Goal: Task Accomplishment & Management: Manage account settings

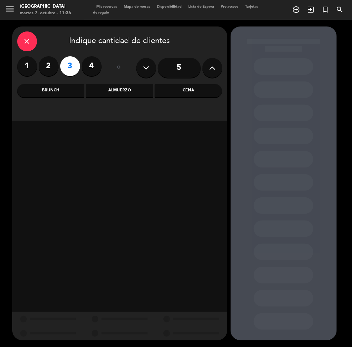
click at [189, 92] on div "Cena" at bounding box center [188, 90] width 67 height 13
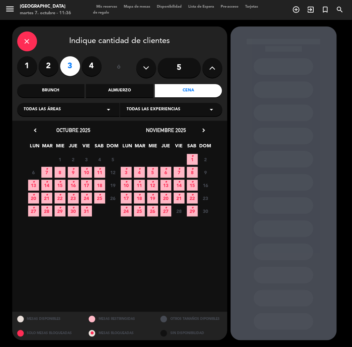
click at [86, 173] on icon "•" at bounding box center [86, 169] width 2 height 11
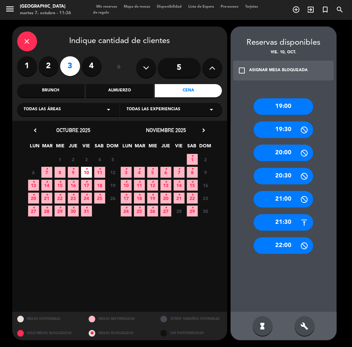
click at [297, 113] on div "19:00" at bounding box center [284, 106] width 60 height 17
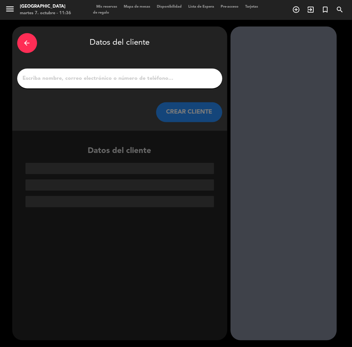
click at [162, 78] on input "1" at bounding box center [119, 78] width 195 height 9
paste input "[PERSON_NAME]"
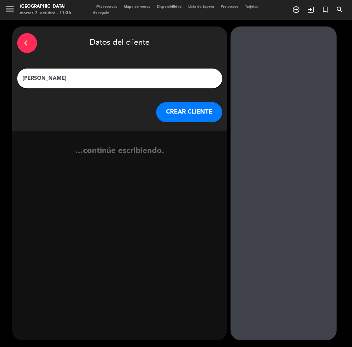
type input "[PERSON_NAME]"
click at [175, 116] on button "CREAR CLIENTE" at bounding box center [189, 112] width 66 height 20
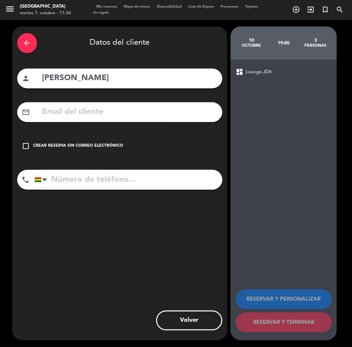
click at [87, 105] on input "text" at bounding box center [130, 112] width 176 height 14
paste input "[EMAIL_ADDRESS][DOMAIN_NAME]"
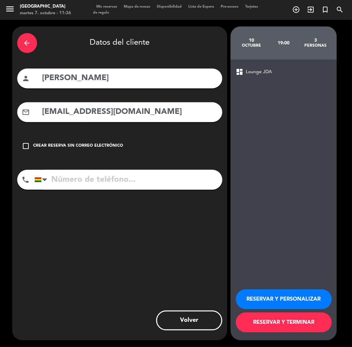
type input "[EMAIL_ADDRESS][DOMAIN_NAME]"
click at [83, 179] on input "tel" at bounding box center [128, 180] width 188 height 20
paste input "[PHONE_NUMBER]"
click at [83, 174] on input "tel" at bounding box center [128, 180] width 188 height 20
type input "[PHONE_NUMBER]"
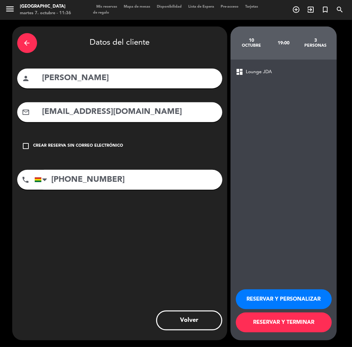
drag, startPoint x: 295, startPoint y: 299, endPoint x: 38, endPoint y: 138, distance: 303.8
click at [294, 299] on button "RESERVAR Y PERSONALIZAR" at bounding box center [284, 299] width 96 height 20
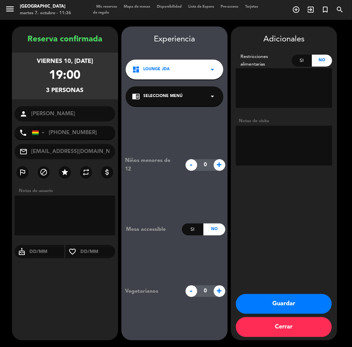
click at [264, 146] on textarea at bounding box center [284, 146] width 96 height 40
type textarea "cumple"
click at [286, 300] on button "Guardar" at bounding box center [284, 304] width 96 height 20
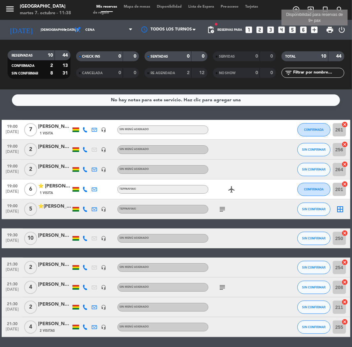
click at [311, 31] on icon "add_box" at bounding box center [315, 29] width 9 height 9
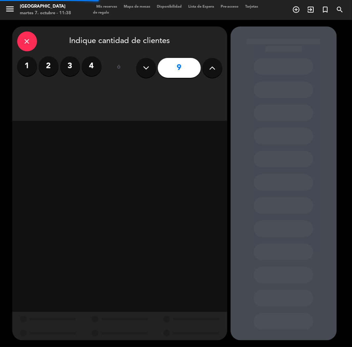
click at [211, 71] on icon at bounding box center [212, 68] width 6 height 10
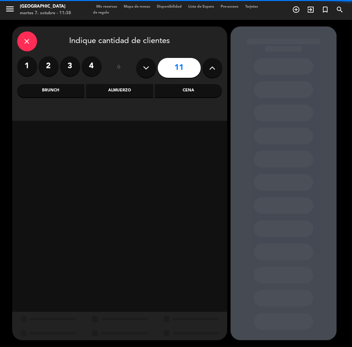
click at [211, 71] on icon at bounding box center [212, 68] width 6 height 10
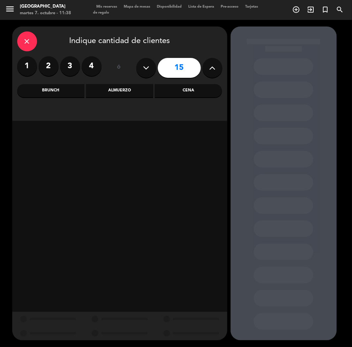
type input "16"
click at [92, 66] on label "4" at bounding box center [92, 66] width 20 height 20
click at [184, 68] on input "5" at bounding box center [179, 68] width 43 height 20
click at [205, 67] on button at bounding box center [213, 68] width 20 height 20
type input "6"
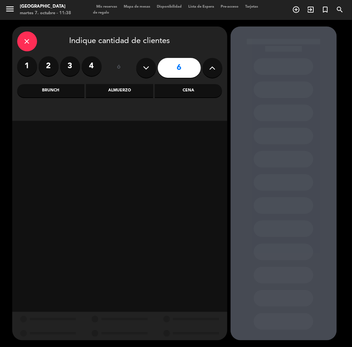
click at [198, 85] on div "Cena" at bounding box center [188, 90] width 67 height 13
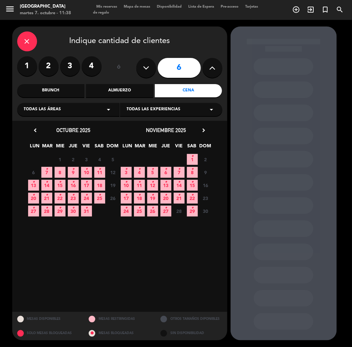
click at [45, 172] on span "7 •" at bounding box center [46, 172] width 11 height 11
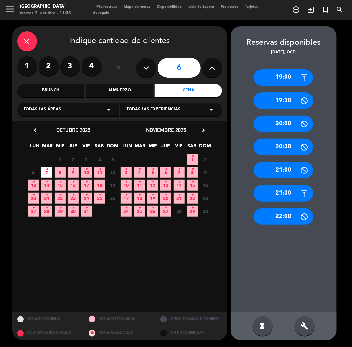
click at [257, 77] on div "19:00" at bounding box center [284, 77] width 60 height 17
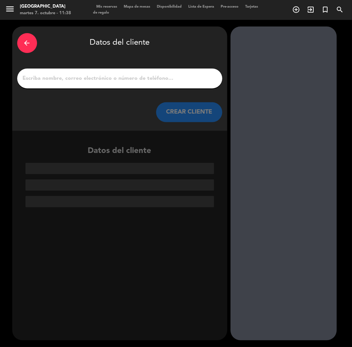
click at [164, 76] on input "1" at bounding box center [119, 78] width 195 height 9
paste input "[PERSON_NAME]"
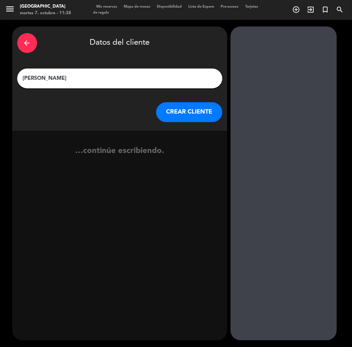
type input "[PERSON_NAME]"
drag, startPoint x: 181, startPoint y: 110, endPoint x: 0, endPoint y: 12, distance: 205.5
click at [178, 106] on button "CREAR CLIENTE" at bounding box center [189, 112] width 66 height 20
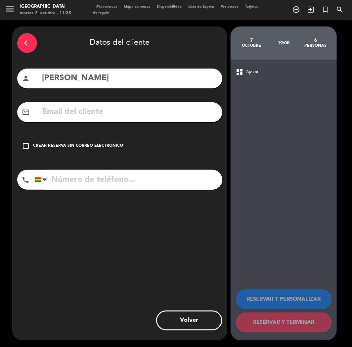
paste input "[PHONE_NUMBER]"
click at [75, 182] on input "[PHONE_NUMBER]" at bounding box center [128, 180] width 188 height 20
type input "[PHONE_NUMBER]"
drag, startPoint x: 71, startPoint y: 143, endPoint x: 212, endPoint y: 220, distance: 161.0
click at [72, 143] on div "Crear reserva sin correo electrónico" at bounding box center [78, 146] width 90 height 7
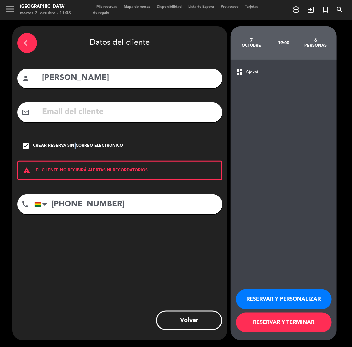
drag, startPoint x: 267, startPoint y: 309, endPoint x: 261, endPoint y: 294, distance: 16.3
click at [267, 306] on button "RESERVAR Y PERSONALIZAR" at bounding box center [284, 299] width 96 height 20
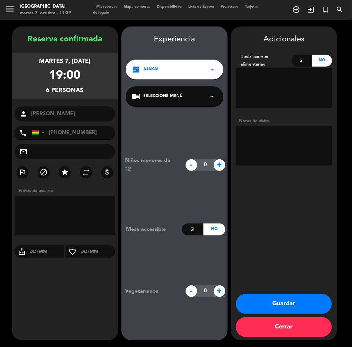
click at [285, 211] on div "Adicionales Restricciones alimentarias Si No Notas de visita Guardar Cerrar" at bounding box center [284, 183] width 106 height 314
click at [279, 131] on textarea at bounding box center [284, 146] width 96 height 40
type textarea "cumple"
click at [262, 309] on button "Guardar" at bounding box center [284, 304] width 96 height 20
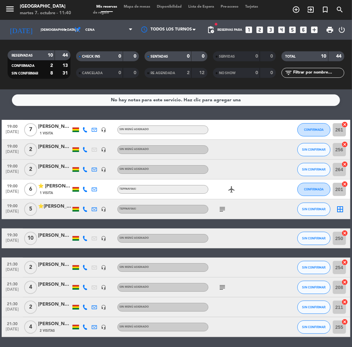
click at [263, 28] on icon "looks_two" at bounding box center [260, 29] width 9 height 9
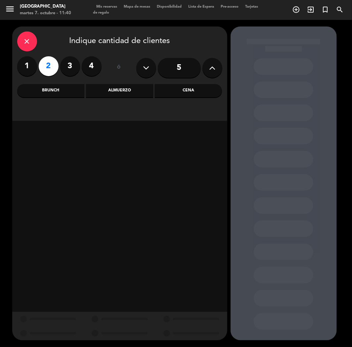
click at [182, 93] on div "Cena" at bounding box center [188, 90] width 67 height 13
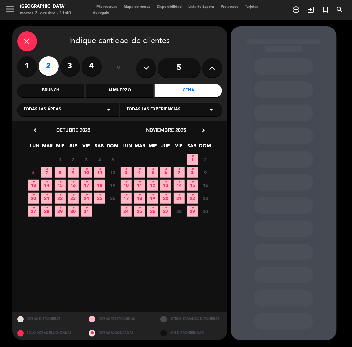
click at [51, 169] on span "7 •" at bounding box center [46, 172] width 11 height 11
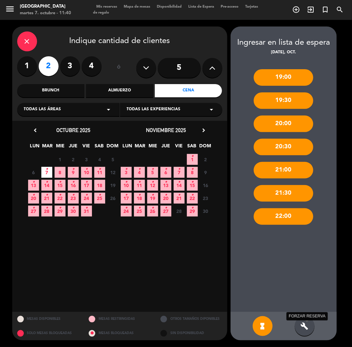
drag, startPoint x: 303, startPoint y: 326, endPoint x: 307, endPoint y: 187, distance: 139.1
click at [303, 326] on icon "build" at bounding box center [305, 326] width 8 height 8
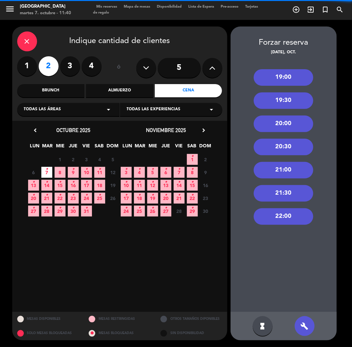
click at [287, 126] on div "20:00" at bounding box center [284, 124] width 60 height 17
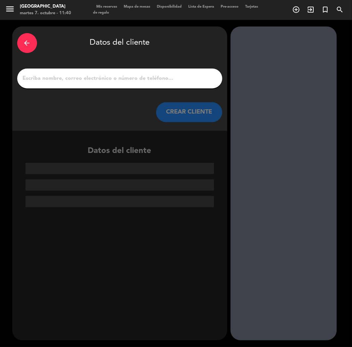
click at [122, 76] on input "1" at bounding box center [119, 78] width 195 height 9
paste input "[PERSON_NAME]"
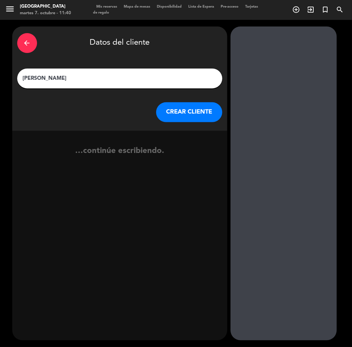
type input "[PERSON_NAME]"
click at [190, 108] on button "CREAR CLIENTE" at bounding box center [189, 112] width 66 height 20
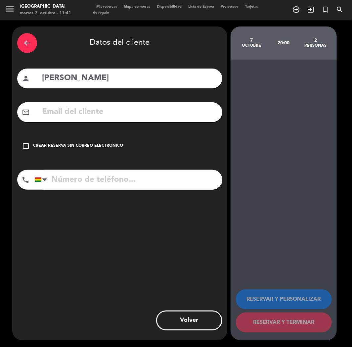
click at [80, 180] on input "tel" at bounding box center [128, 180] width 188 height 20
paste input "[PHONE_NUMBER]"
type input "[PHONE_NUMBER]"
click at [41, 77] on div "person [PERSON_NAME]" at bounding box center [119, 79] width 205 height 20
click at [44, 77] on input "[PERSON_NAME]" at bounding box center [130, 79] width 176 height 14
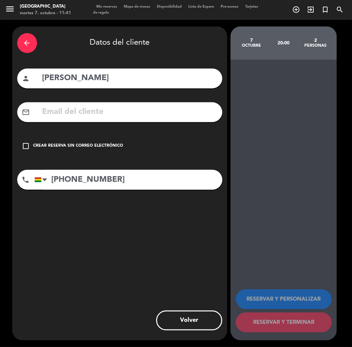
paste input "❌"
type input "❌[PERSON_NAME]"
click at [120, 152] on div "check_box_outline_blank Crear reserva sin correo electrónico" at bounding box center [119, 146] width 205 height 20
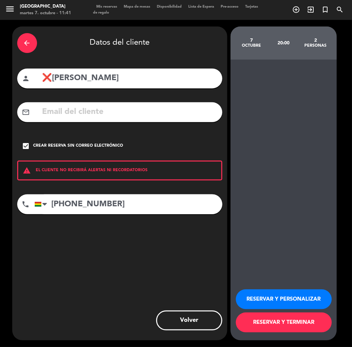
drag, startPoint x: 282, startPoint y: 298, endPoint x: 285, endPoint y: 263, distance: 35.2
click at [282, 297] on button "RESERVAR Y PERSONALIZAR" at bounding box center [284, 299] width 96 height 20
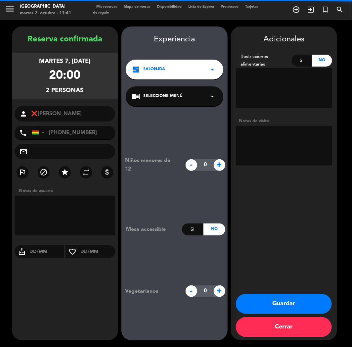
click at [171, 65] on div "dashboard SalonJDA arrow_drop_down" at bounding box center [175, 70] width 98 height 20
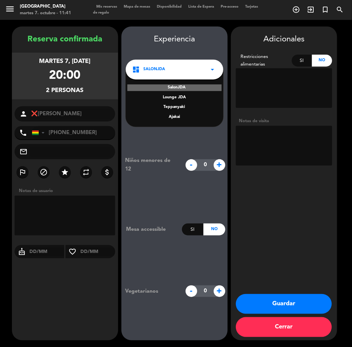
click at [173, 114] on div "Ajakai" at bounding box center [174, 117] width 84 height 7
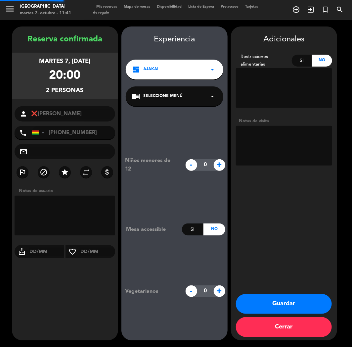
click at [179, 92] on div "chrome_reader_mode Seleccione Menú arrow_drop_down" at bounding box center [175, 96] width 98 height 20
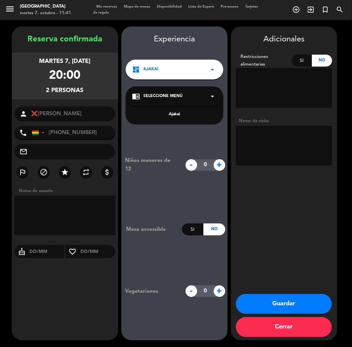
click at [178, 113] on div "Ajakai" at bounding box center [174, 114] width 84 height 7
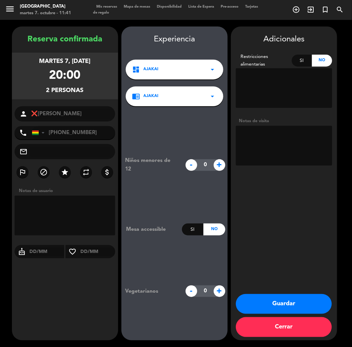
click at [259, 135] on textarea at bounding box center [284, 146] width 96 height 40
type textarea "AJAKAI"
click at [260, 302] on button "Guardar" at bounding box center [284, 304] width 96 height 20
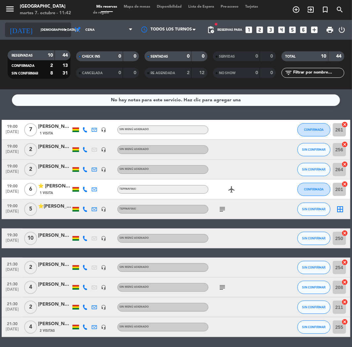
click at [39, 27] on input "[DEMOGRAPHIC_DATA] [DATE]" at bounding box center [59, 30] width 45 height 10
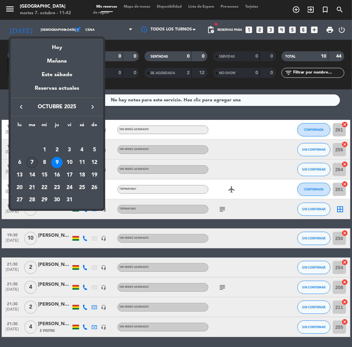
click at [27, 163] on div "7" at bounding box center [31, 162] width 11 height 11
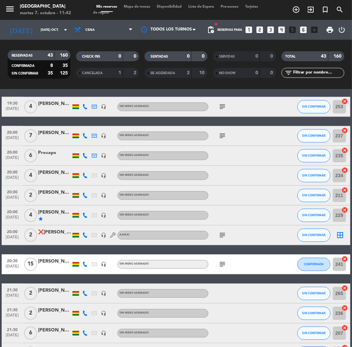
scroll to position [478, 0]
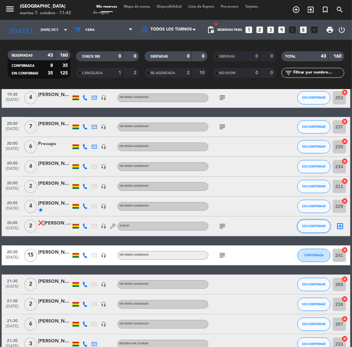
click at [328, 226] on button "SIN CONFIRMAR" at bounding box center [314, 226] width 33 height 13
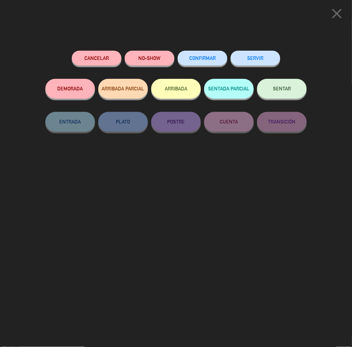
click at [199, 61] on button "CONFIRMAR" at bounding box center [203, 58] width 50 height 15
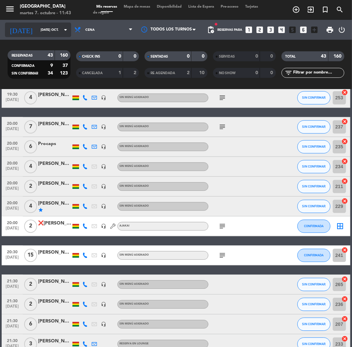
click at [51, 26] on input "[DATE] oct." at bounding box center [59, 30] width 45 height 10
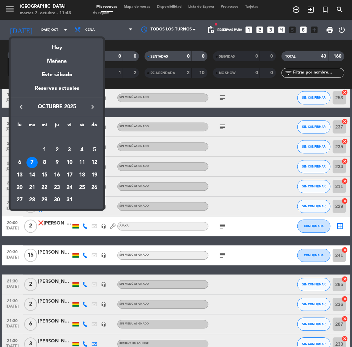
click at [70, 162] on div "10" at bounding box center [69, 162] width 11 height 11
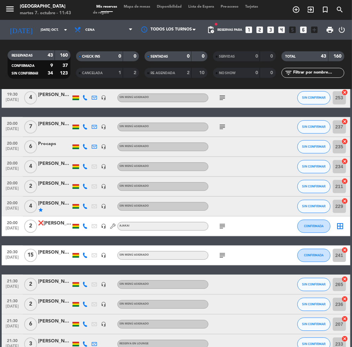
type input "vie. [DATE]"
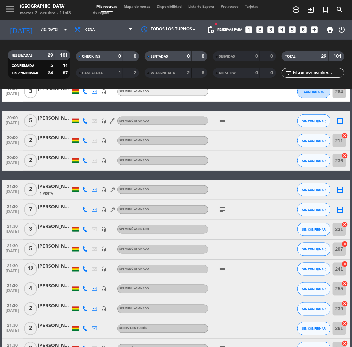
scroll to position [215, 0]
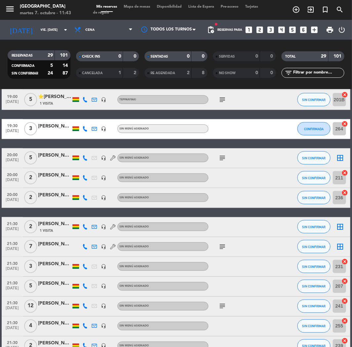
click at [60, 196] on div "[PERSON_NAME] [PERSON_NAME]" at bounding box center [54, 195] width 33 height 8
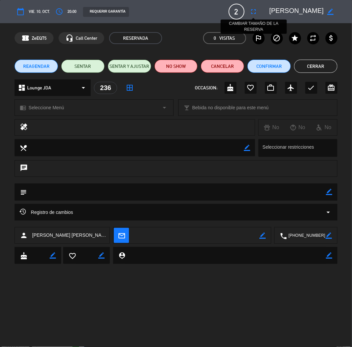
click at [253, 11] on icon "fullscreen" at bounding box center [254, 12] width 8 height 8
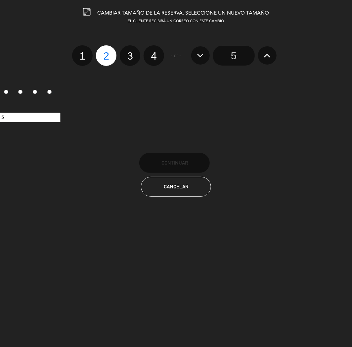
click at [269, 53] on icon at bounding box center [267, 55] width 7 height 11
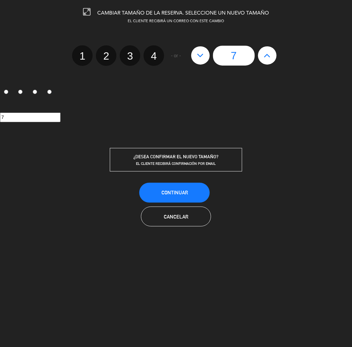
click at [269, 53] on icon at bounding box center [267, 55] width 7 height 11
type input "8"
click at [269, 53] on icon at bounding box center [267, 55] width 7 height 11
type input "9"
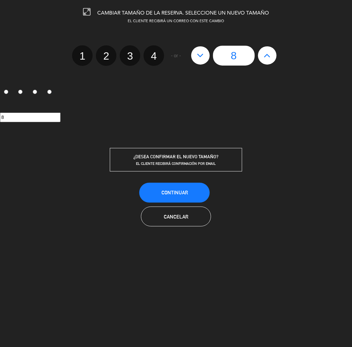
type input "9"
click at [269, 53] on icon at bounding box center [267, 55] width 7 height 11
type input "10"
click at [198, 56] on icon at bounding box center [200, 55] width 7 height 11
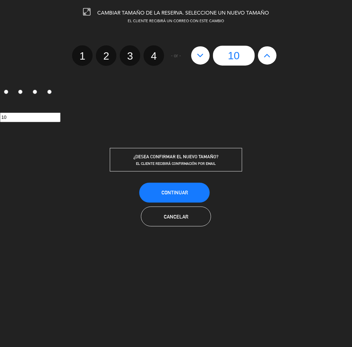
type input "9"
click at [178, 183] on button "Continuar" at bounding box center [174, 193] width 71 height 20
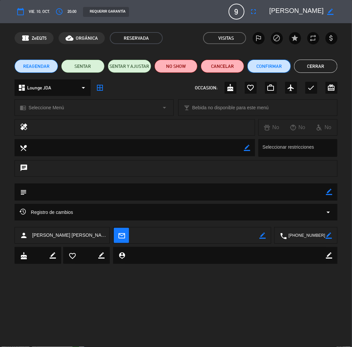
click at [269, 68] on button "Confirmar" at bounding box center [269, 66] width 43 height 13
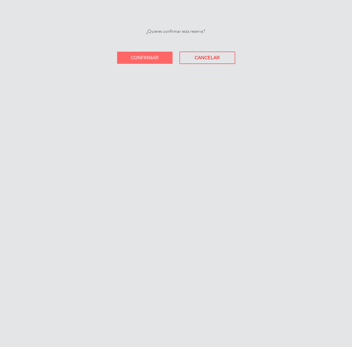
click at [150, 62] on button "Confirmar" at bounding box center [145, 58] width 56 height 12
